Goal: Communication & Community: Share content

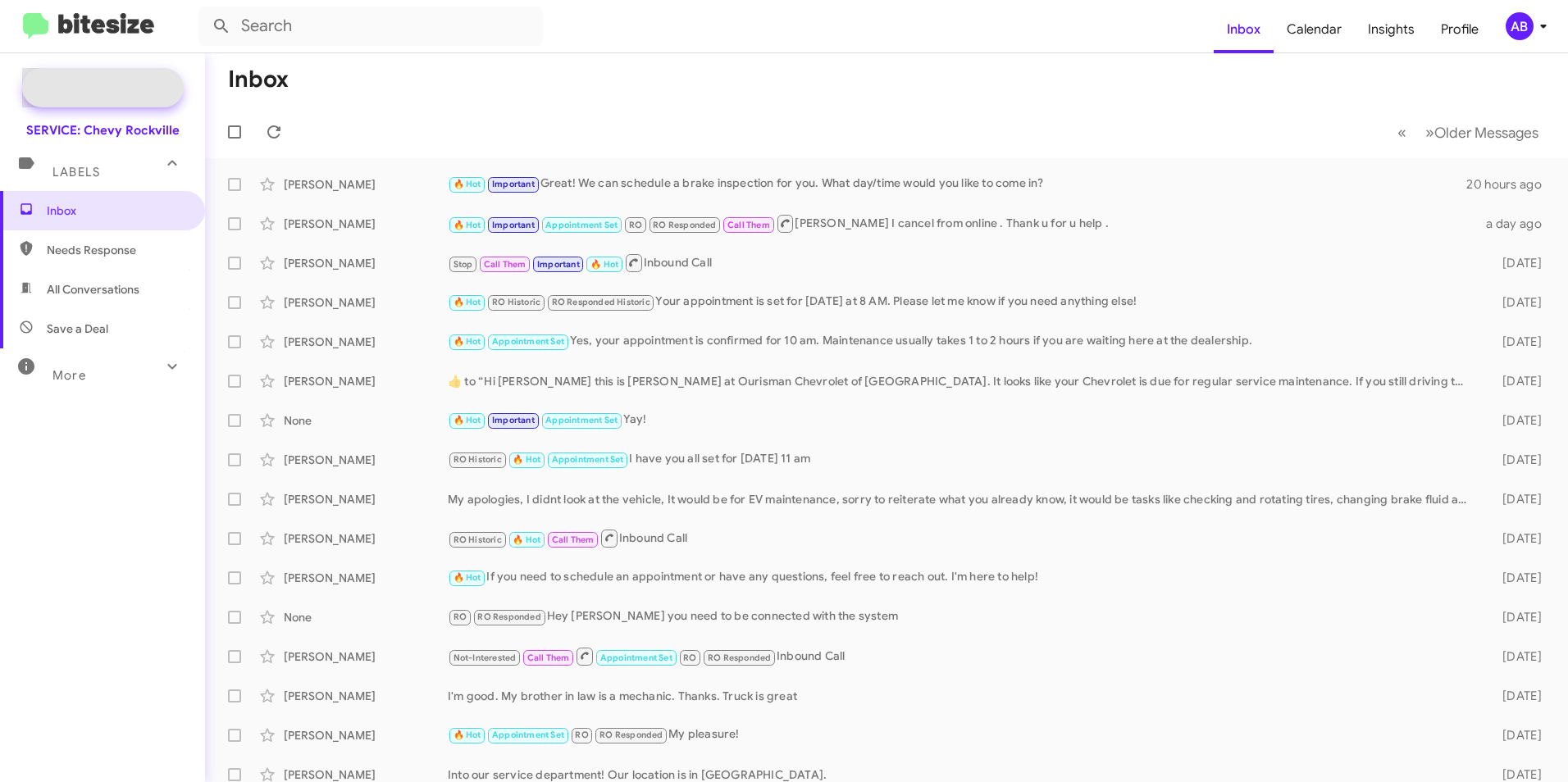
click at [148, 101] on span "Special Campaign" at bounding box center [103, 88] width 162 height 40
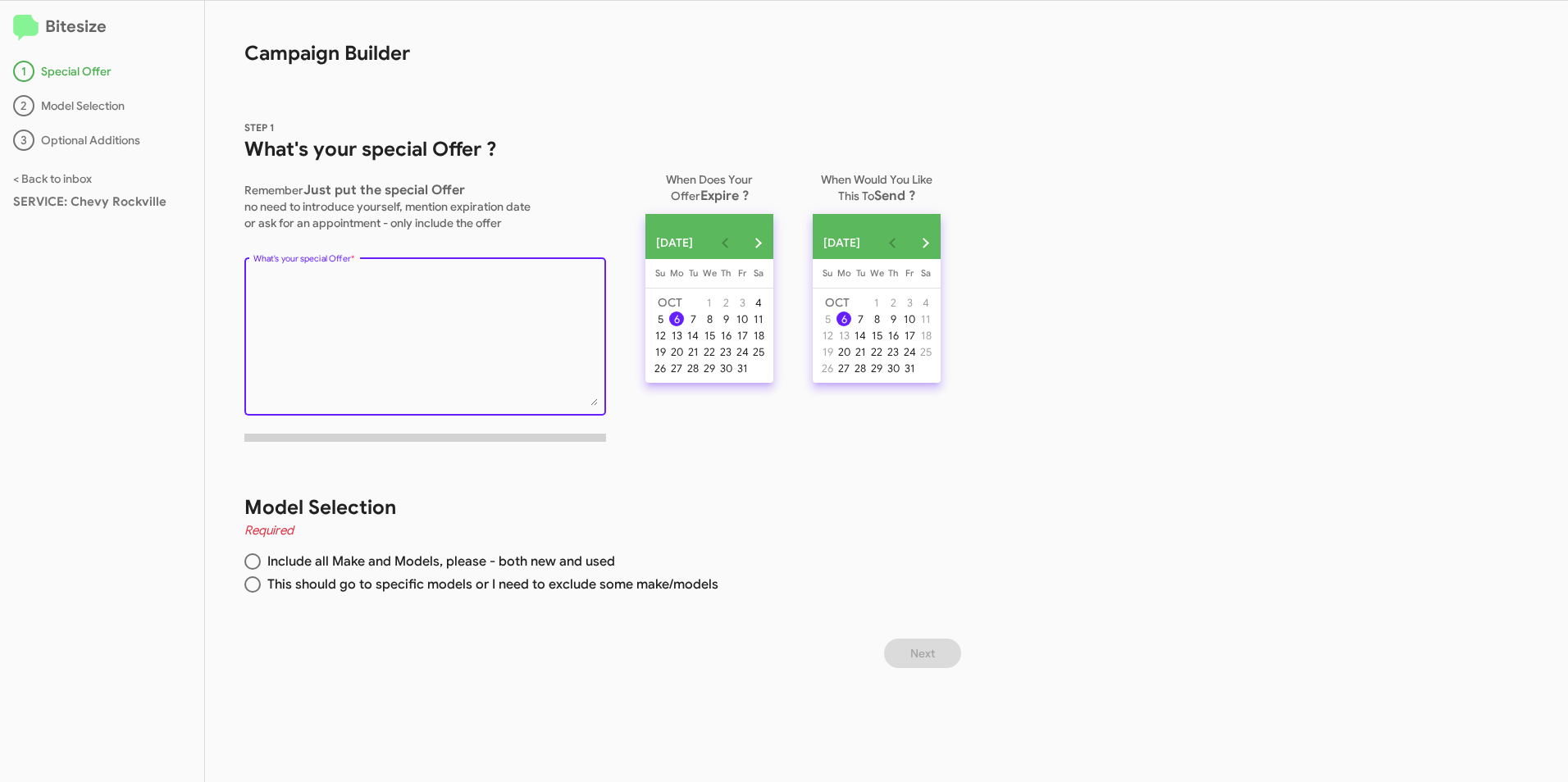
click at [421, 320] on textarea "What's your special Offer *" at bounding box center [426, 340] width 344 height 133
type textarea "Need a email blast for customer not serviced with us in the 7-12 month period s…"
click at [251, 581] on span at bounding box center [253, 585] width 17 height 17
click at [251, 581] on input "This should go to specific models or I need to exclude some make/models" at bounding box center [253, 585] width 17 height 17
radio input "true"
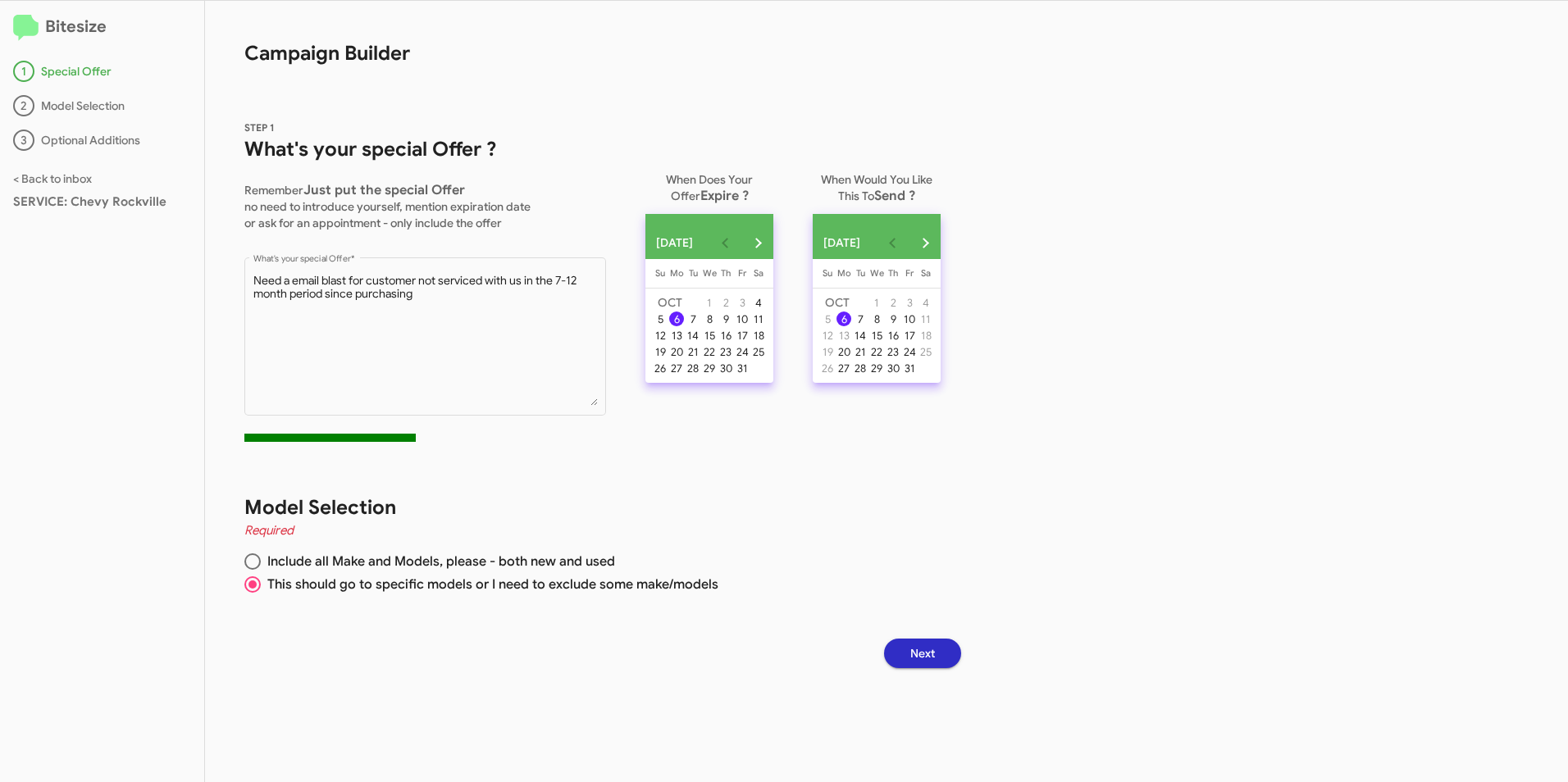
click at [932, 649] on span "Next" at bounding box center [922, 653] width 25 height 30
click at [774, 250] on button "Next month" at bounding box center [757, 242] width 32 height 32
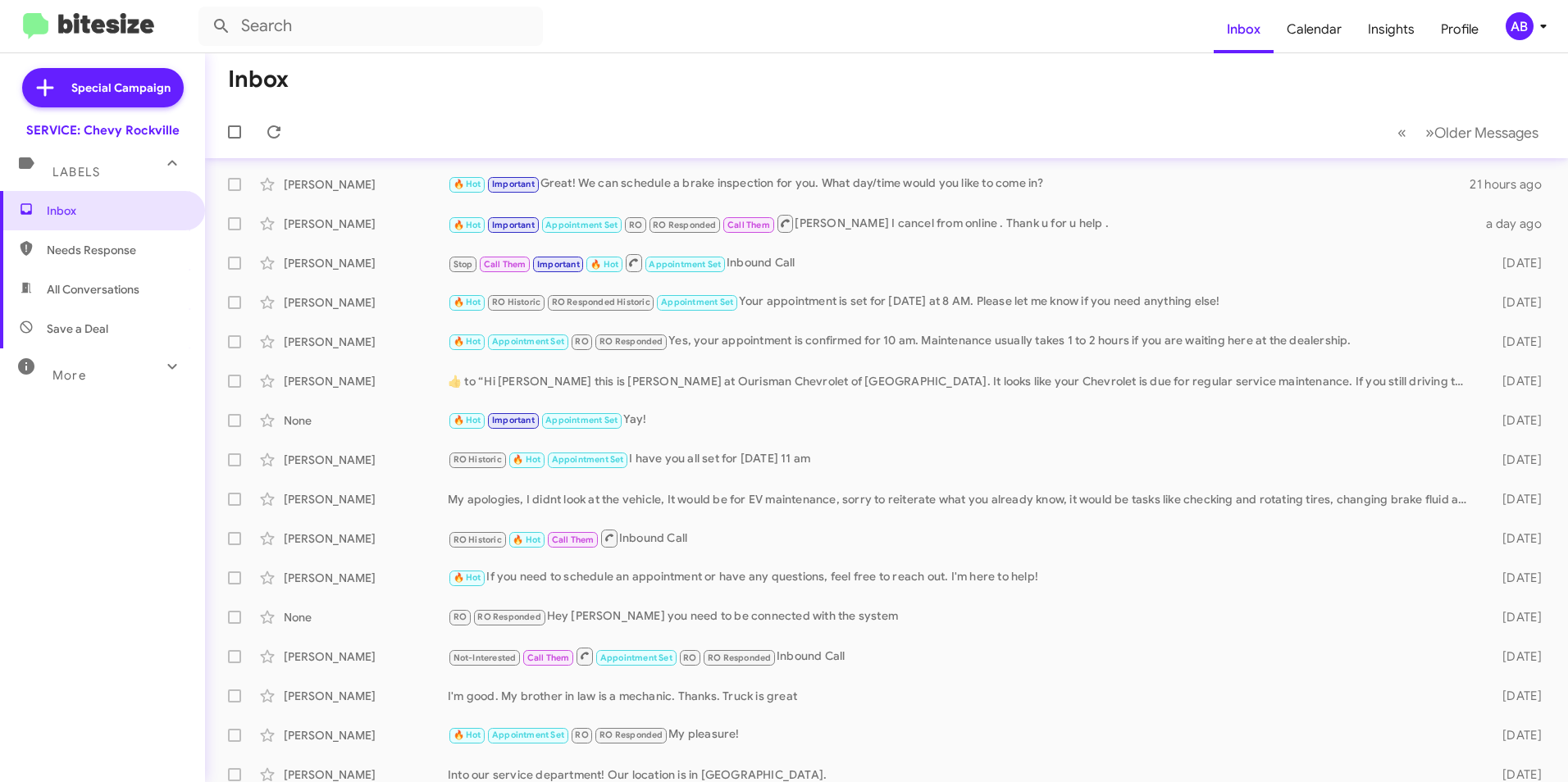
scroll to position [82, 0]
